Goal: Information Seeking & Learning: Learn about a topic

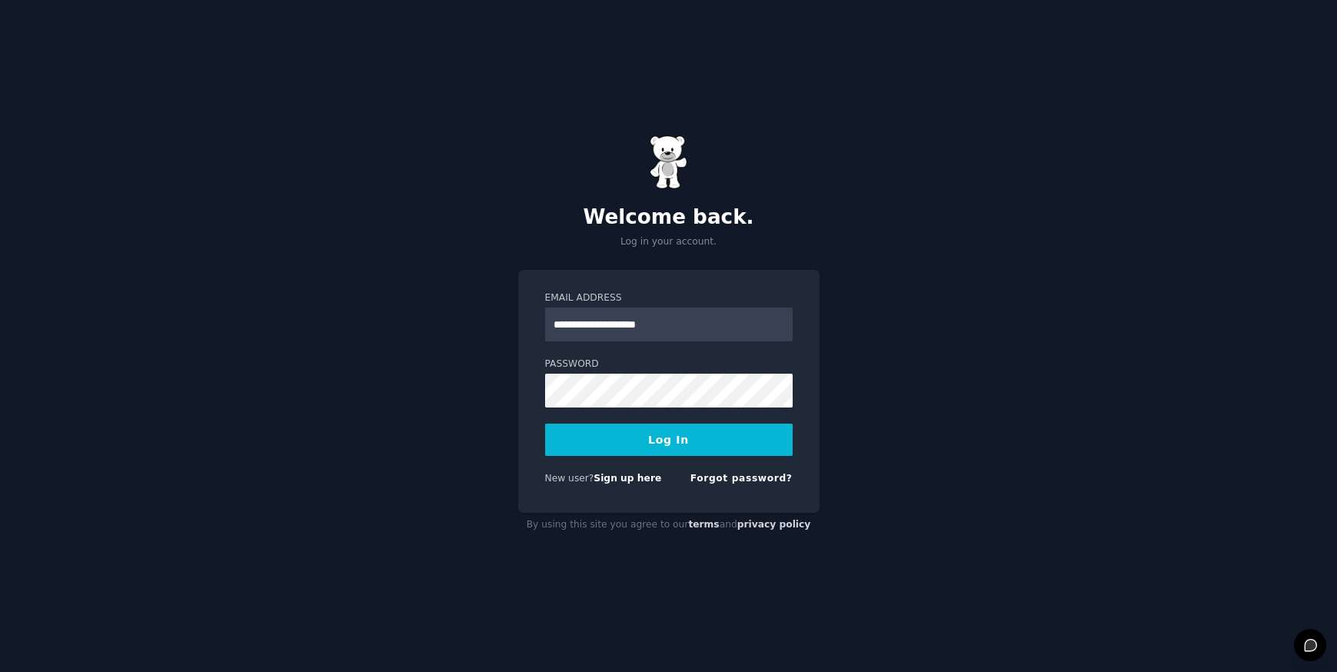
click at [660, 441] on button "Log In" at bounding box center [668, 440] width 247 height 32
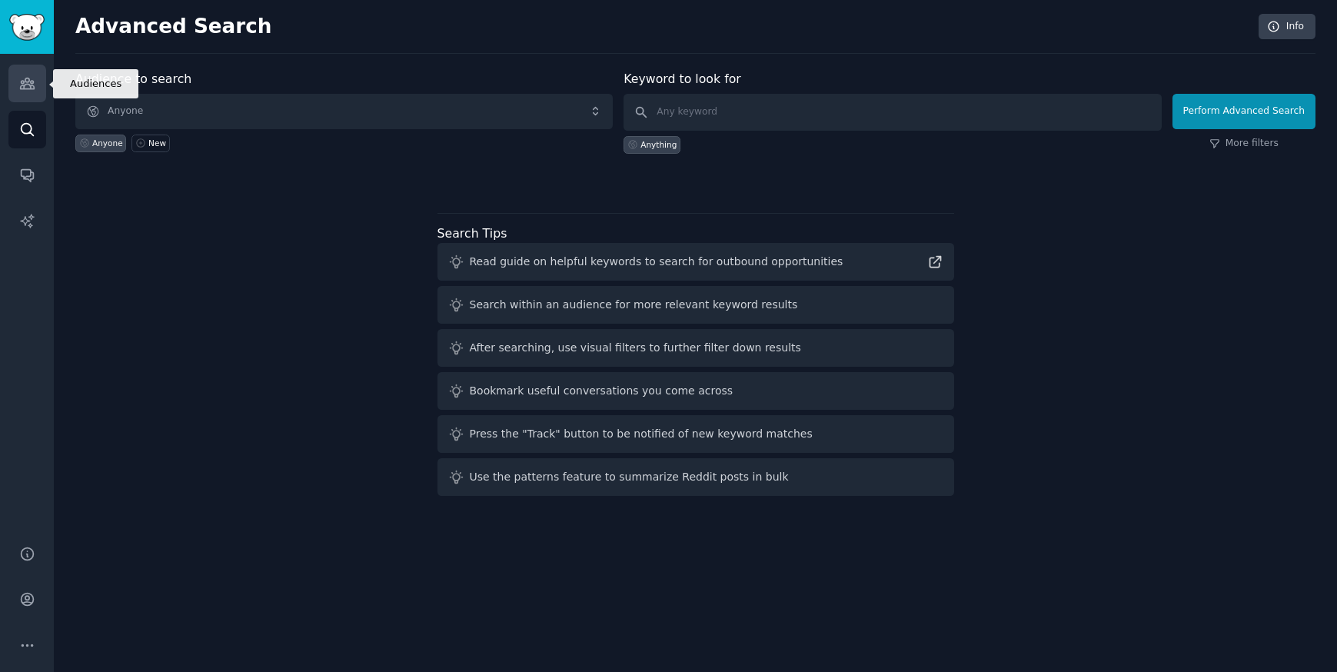
click at [28, 92] on link "Audiences" at bounding box center [27, 84] width 38 height 38
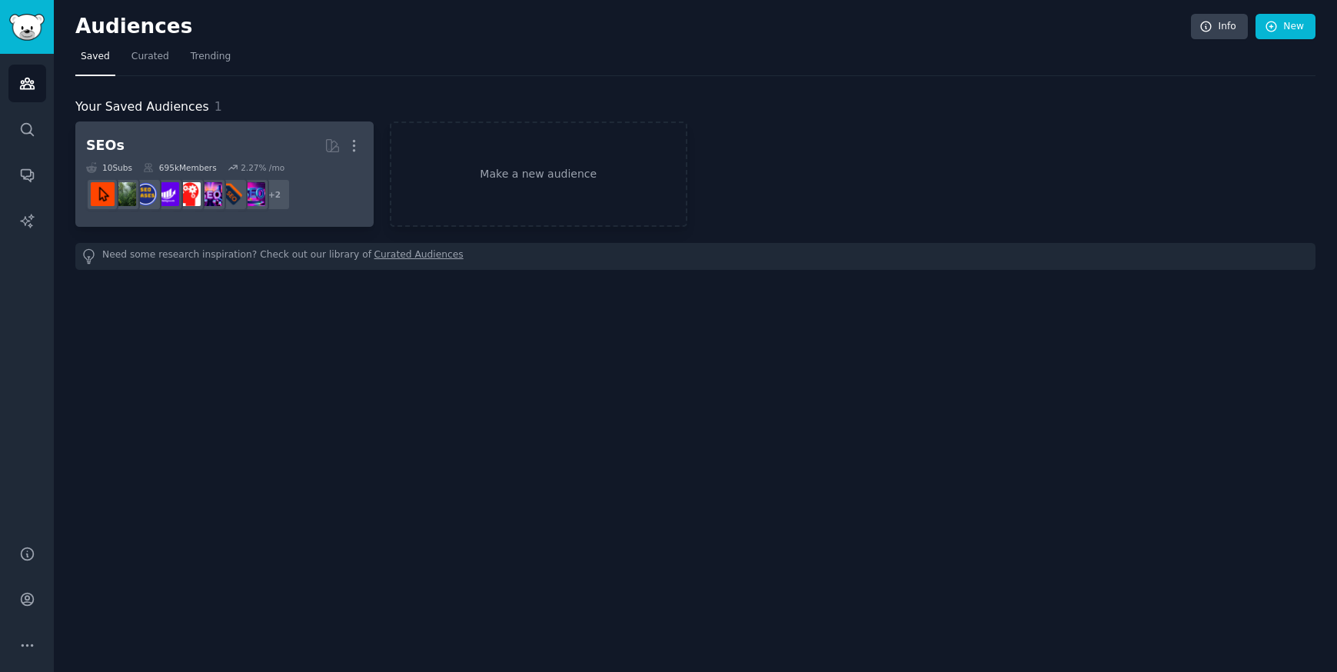
click at [264, 166] on div "2.27 % /mo" at bounding box center [263, 167] width 44 height 11
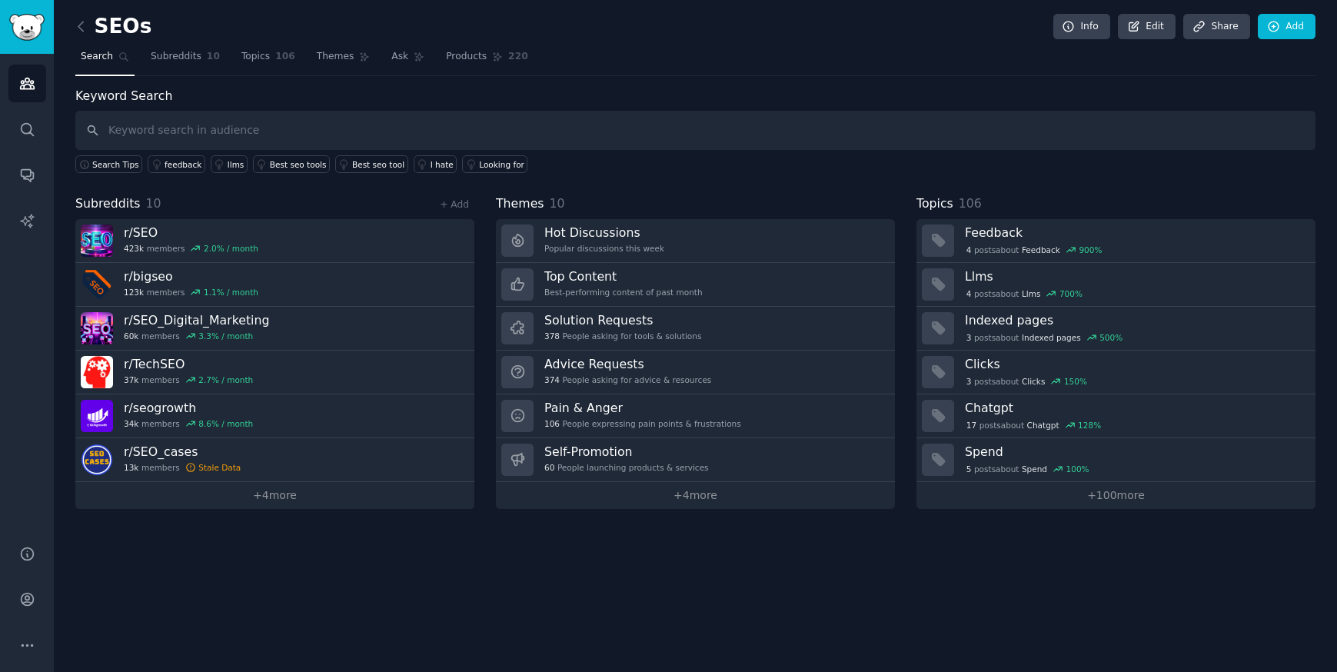
click at [221, 131] on input "text" at bounding box center [695, 130] width 1240 height 39
click at [104, 60] on span "Search" at bounding box center [97, 57] width 32 height 14
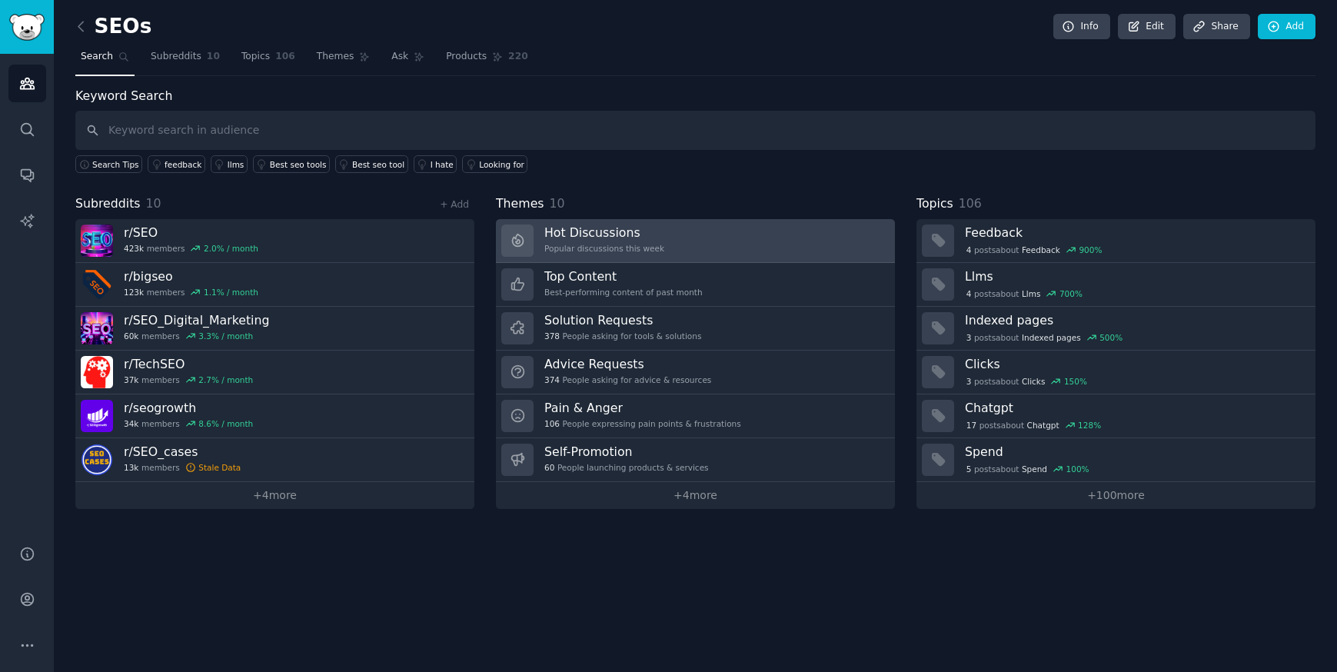
click at [570, 242] on div "Hot Discussions Popular discussions this week" at bounding box center [604, 240] width 120 height 32
